Goal: Task Accomplishment & Management: Complete application form

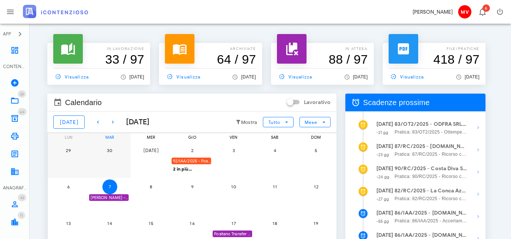
scroll to position [67, 0]
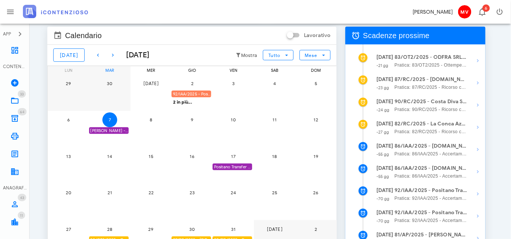
click at [190, 91] on div "92/IAA/2025 - Positano Transfer Cooperativa a.r.l. - Inviare Accertamento con A…" at bounding box center [192, 94] width 40 height 7
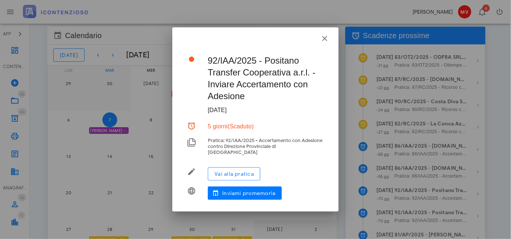
click at [190, 91] on div at bounding box center [255, 119] width 511 height 239
click at [232, 171] on span "Vai alla pratica" at bounding box center [234, 174] width 40 height 6
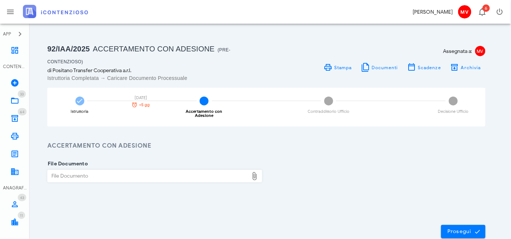
click at [74, 170] on div "File Documento" at bounding box center [148, 176] width 201 height 12
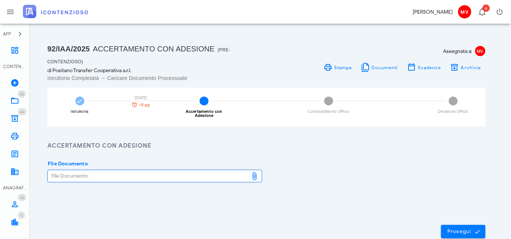
type input "C:\fakepath\istanza.pdf"
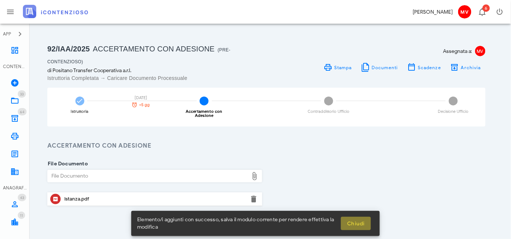
click at [349, 222] on span "Chiudi" at bounding box center [356, 223] width 18 height 6
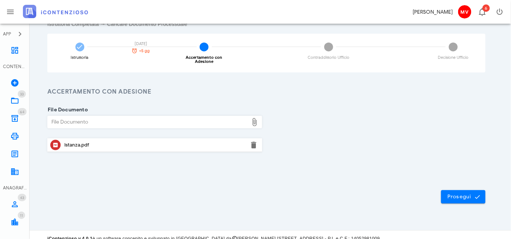
scroll to position [61, 0]
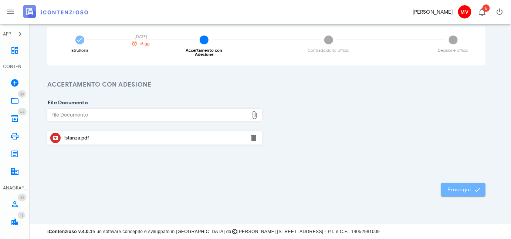
click at [460, 189] on span "Prosegui" at bounding box center [463, 189] width 33 height 7
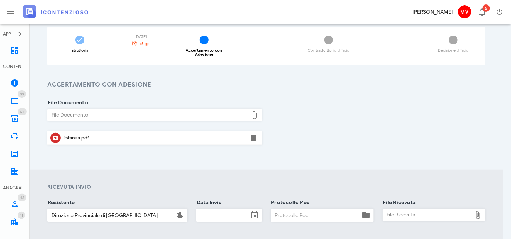
click at [229, 214] on input "Data Invio" at bounding box center [223, 215] width 52 height 13
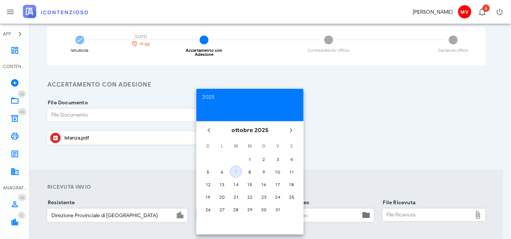
click at [236, 170] on div "7" at bounding box center [235, 172] width 11 height 6
type input "07/10/2025"
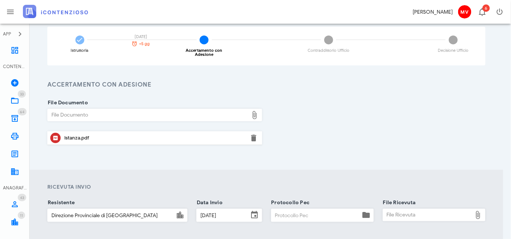
click at [298, 217] on input "Protocollo Pec" at bounding box center [315, 215] width 89 height 13
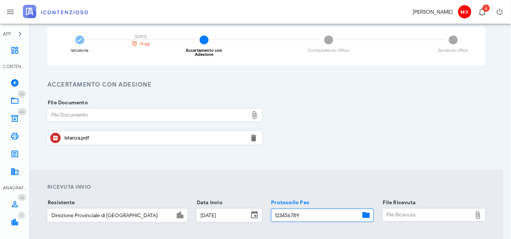
type input "123456789"
click at [400, 213] on div "File Ricevuta" at bounding box center [427, 215] width 89 height 12
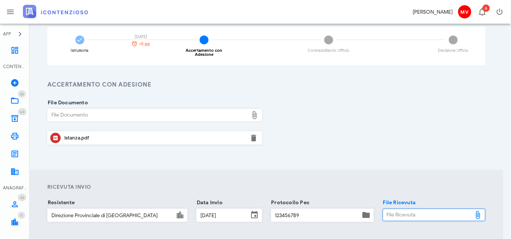
click at [423, 212] on div "File Ricevuta" at bounding box center [427, 215] width 89 height 12
type input "C:\fakepath\CONSEGNA_ Istanza di accertamento con adesione Cooperativa Positano…"
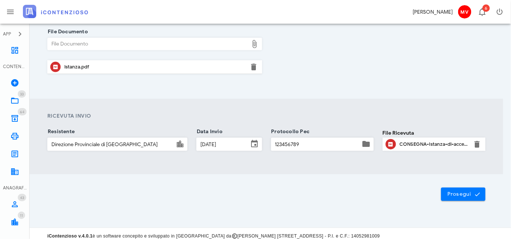
scroll to position [136, 0]
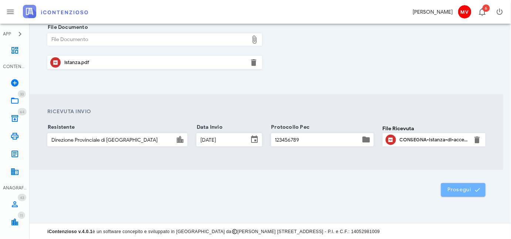
click at [456, 187] on span "Prosegui" at bounding box center [463, 189] width 33 height 7
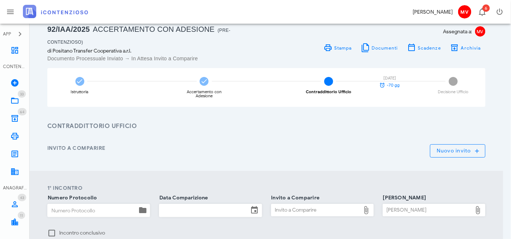
scroll to position [0, 0]
